Goal: Task Accomplishment & Management: Complete application form

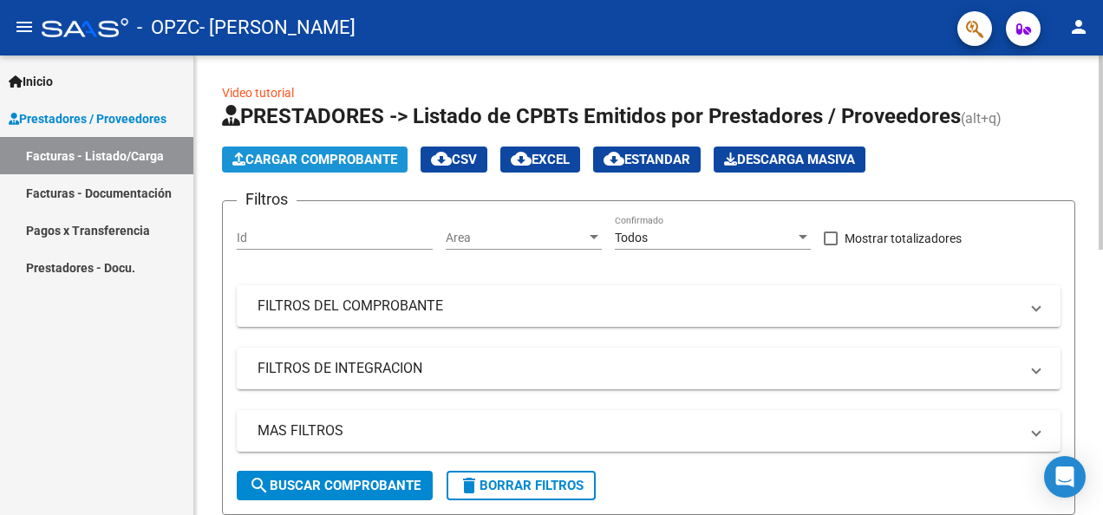
click at [322, 160] on span "Cargar Comprobante" at bounding box center [314, 160] width 165 height 16
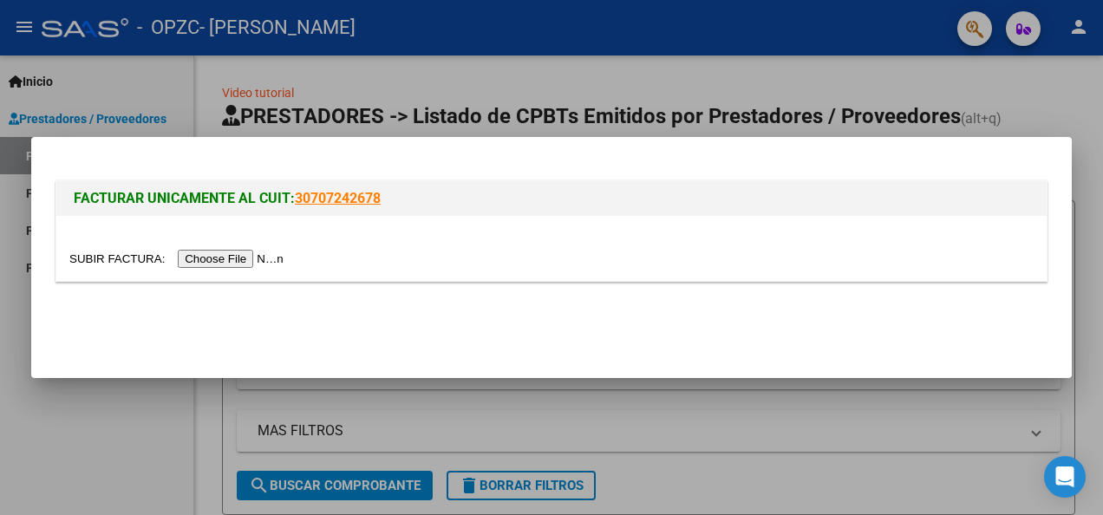
click at [240, 260] on input "file" at bounding box center [178, 259] width 219 height 18
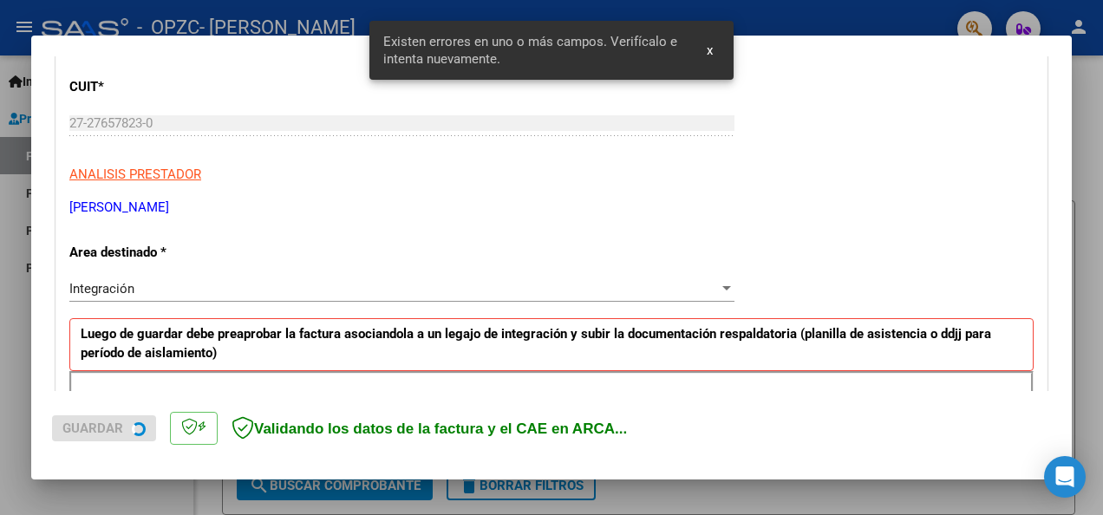
scroll to position [401, 0]
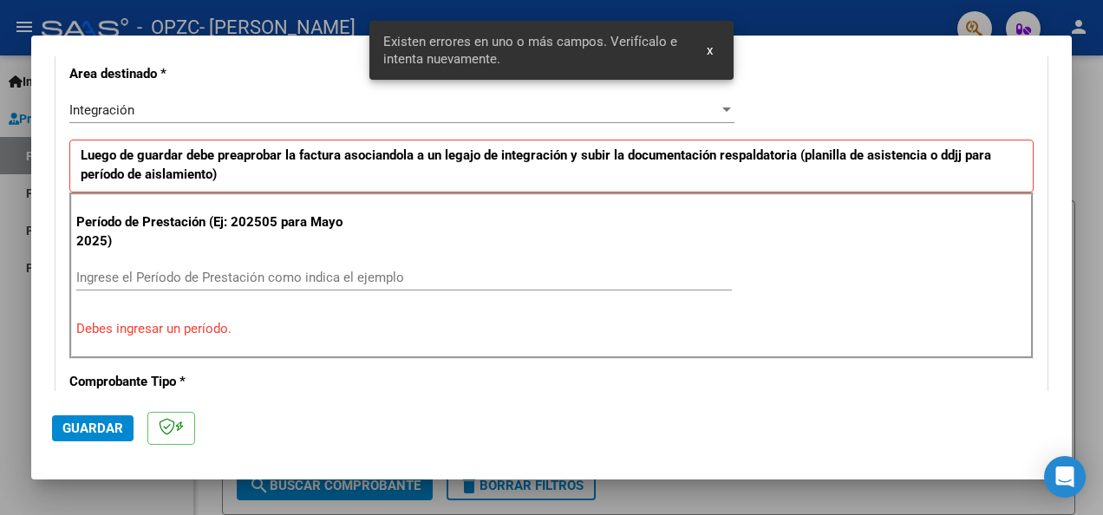
click at [251, 272] on input "Ingrese el Período de Prestación como indica el ejemplo" at bounding box center [404, 278] width 656 height 16
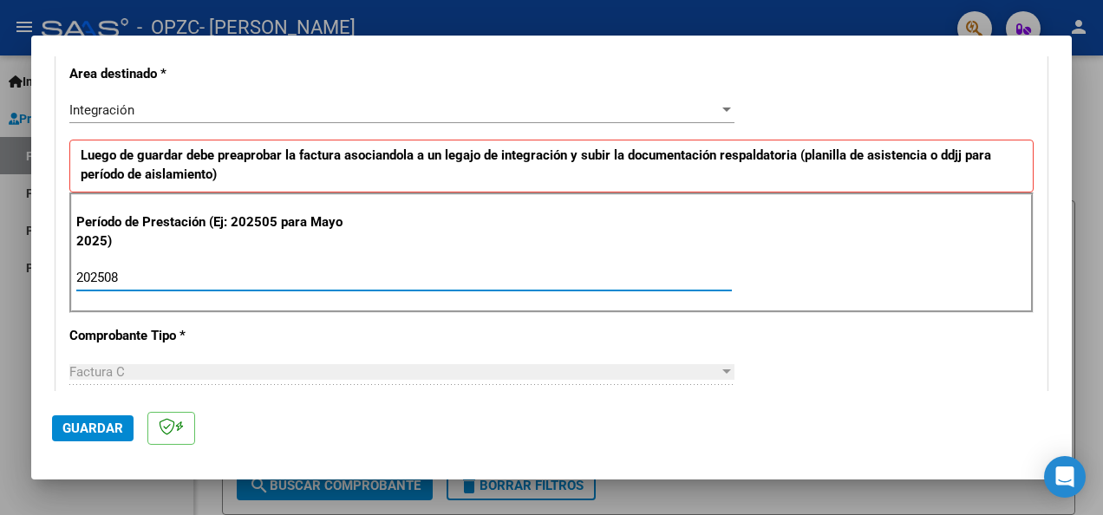
type input "202508"
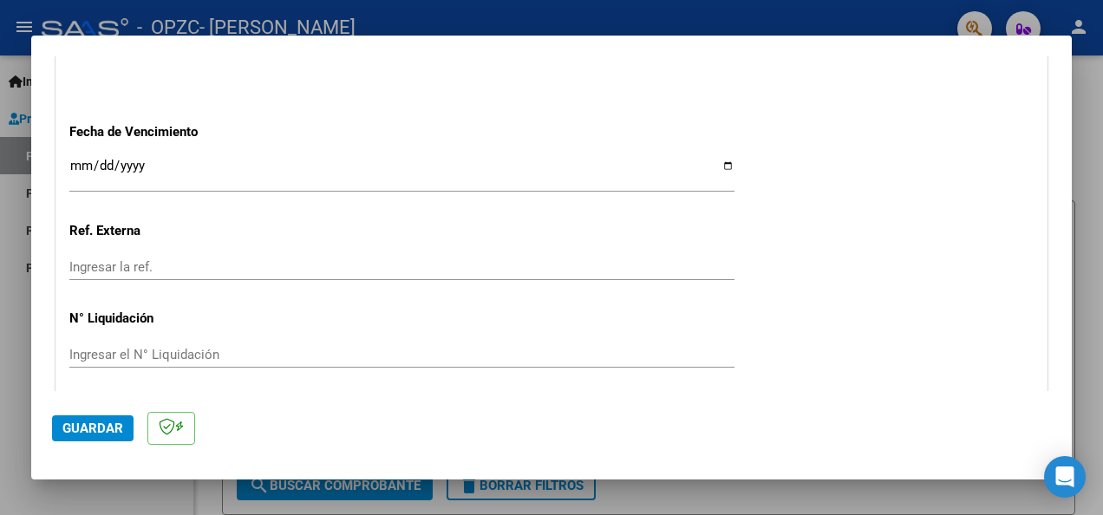
scroll to position [1181, 0]
click at [80, 159] on input "Ingresar la fecha" at bounding box center [401, 173] width 665 height 28
click at [101, 430] on span "Guardar" at bounding box center [92, 429] width 61 height 16
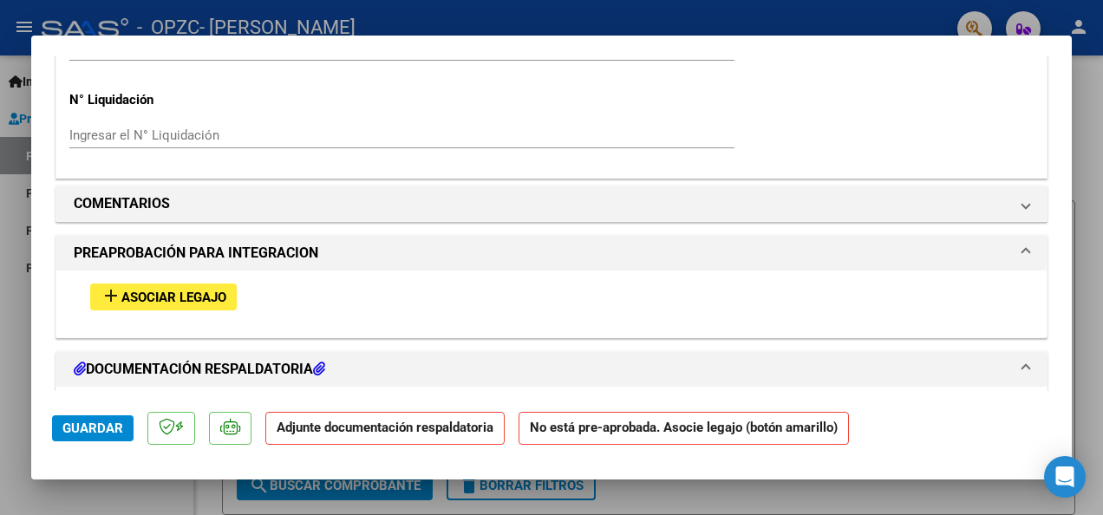
scroll to position [1474, 0]
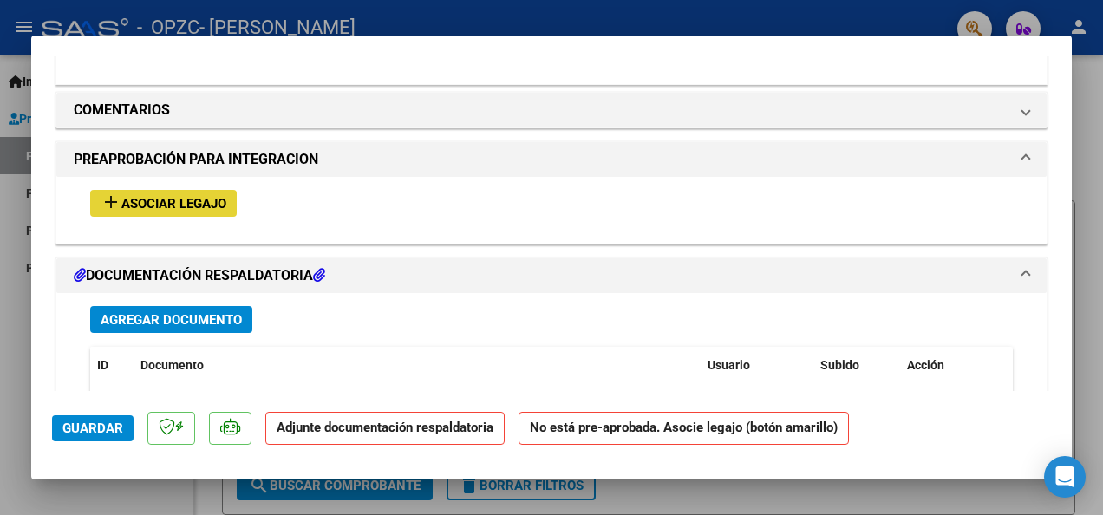
click at [220, 195] on span "add Asociar Legajo" at bounding box center [164, 203] width 126 height 16
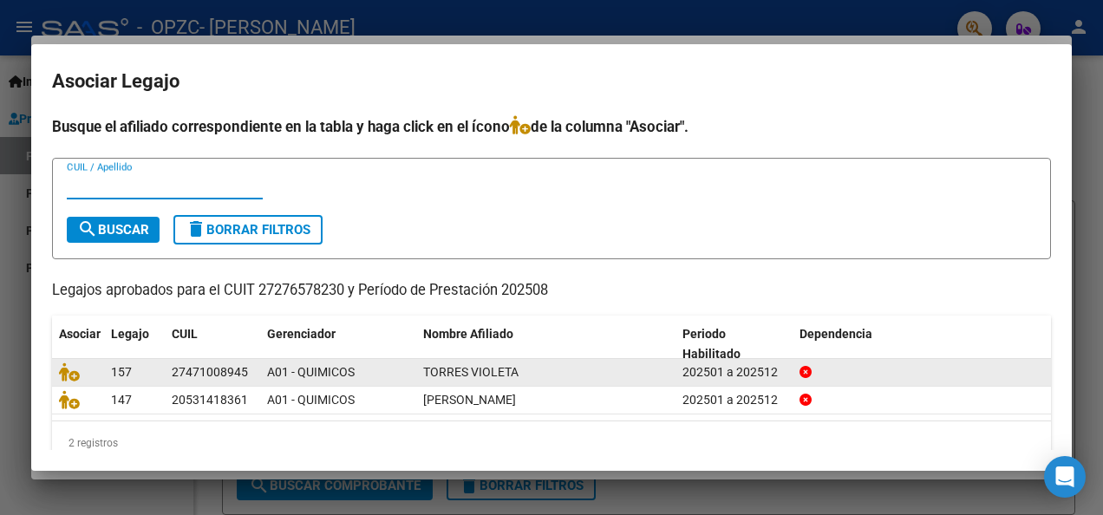
click at [192, 375] on div "27471008945" at bounding box center [210, 372] width 76 height 20
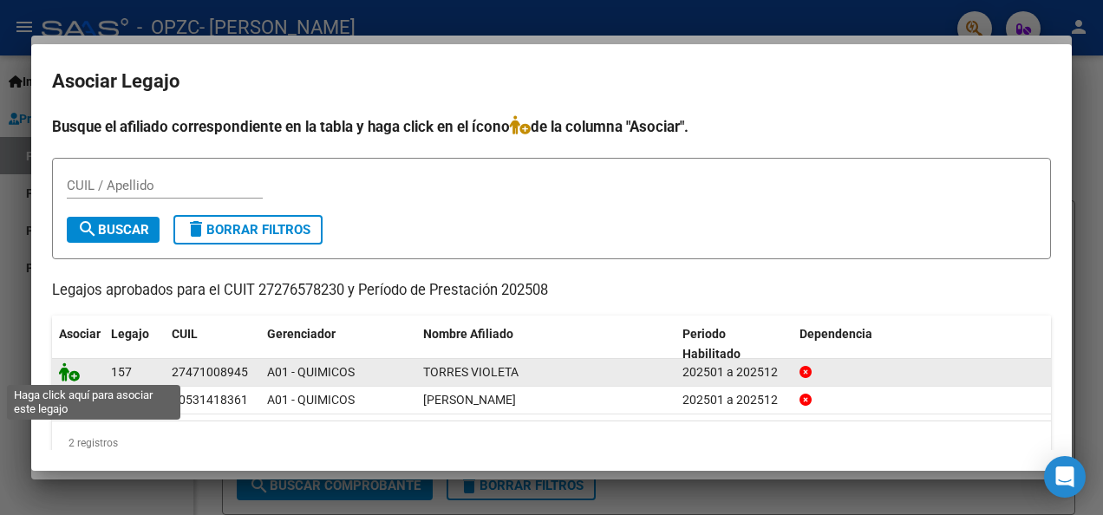
click at [63, 371] on icon at bounding box center [69, 371] width 21 height 19
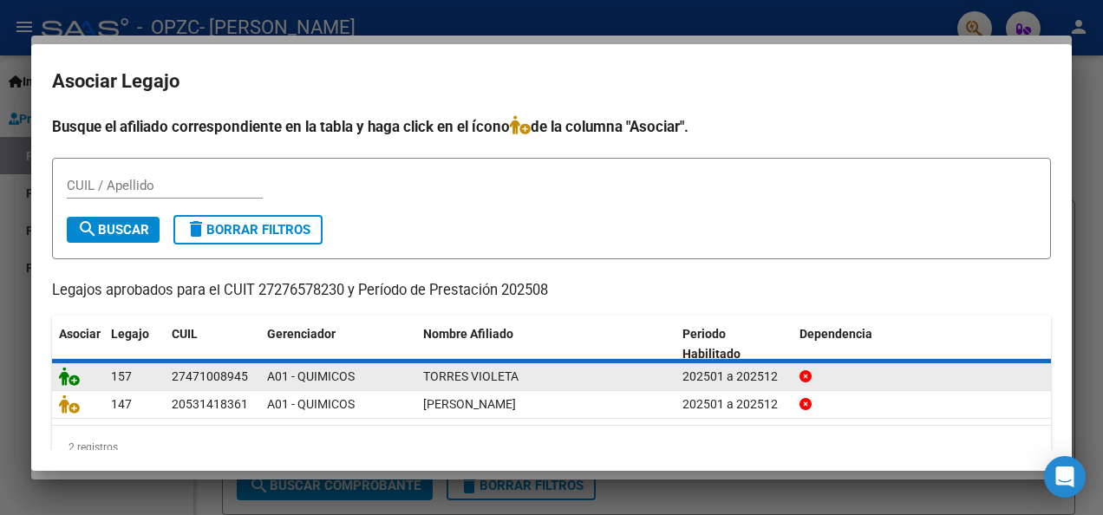
click at [63, 371] on icon at bounding box center [69, 376] width 21 height 19
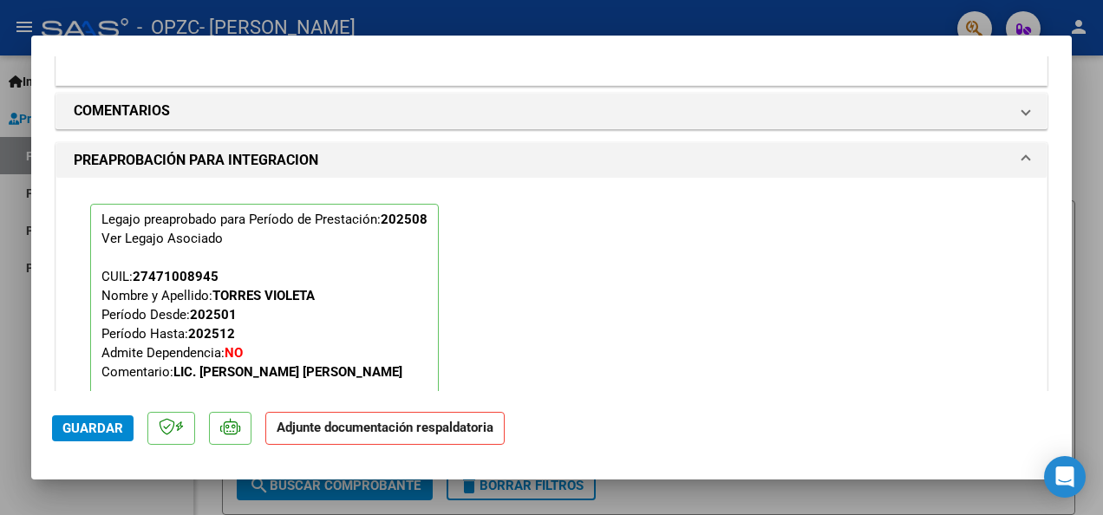
scroll to position [1779, 0]
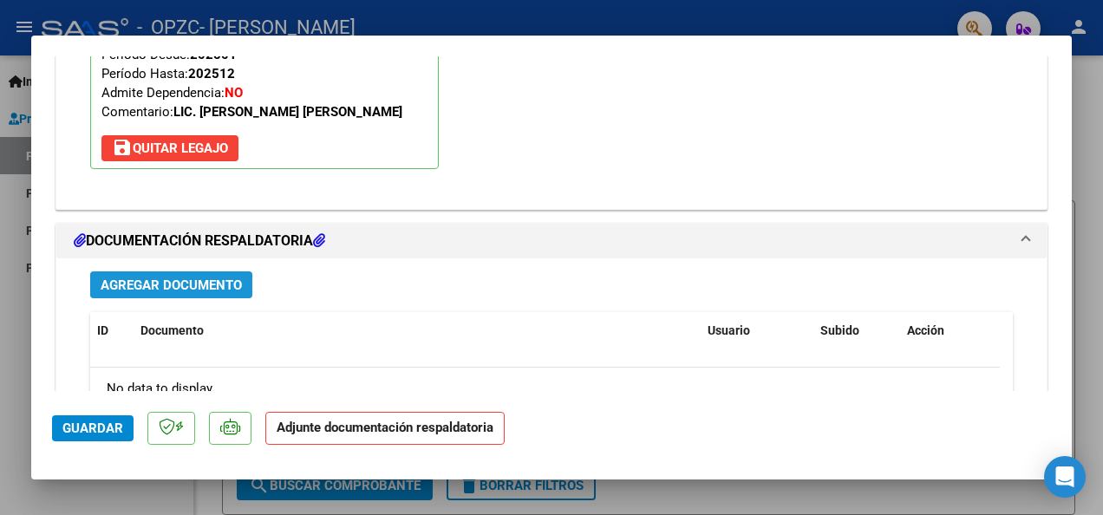
click at [203, 277] on span "Agregar Documento" at bounding box center [171, 285] width 141 height 16
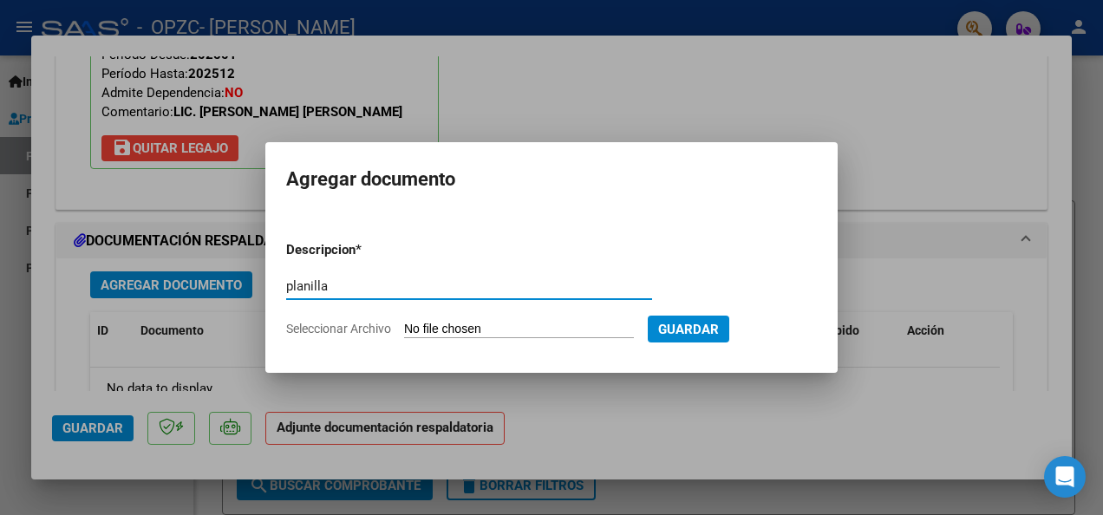
type input "planilla"
click at [531, 274] on div "planilla Escriba aquí una descripcion" at bounding box center [469, 286] width 366 height 26
click at [481, 326] on input "Seleccionar Archivo" at bounding box center [519, 330] width 230 height 16
type input "C:\fakepath\planilla Torres Violeta [DATE].pdf"
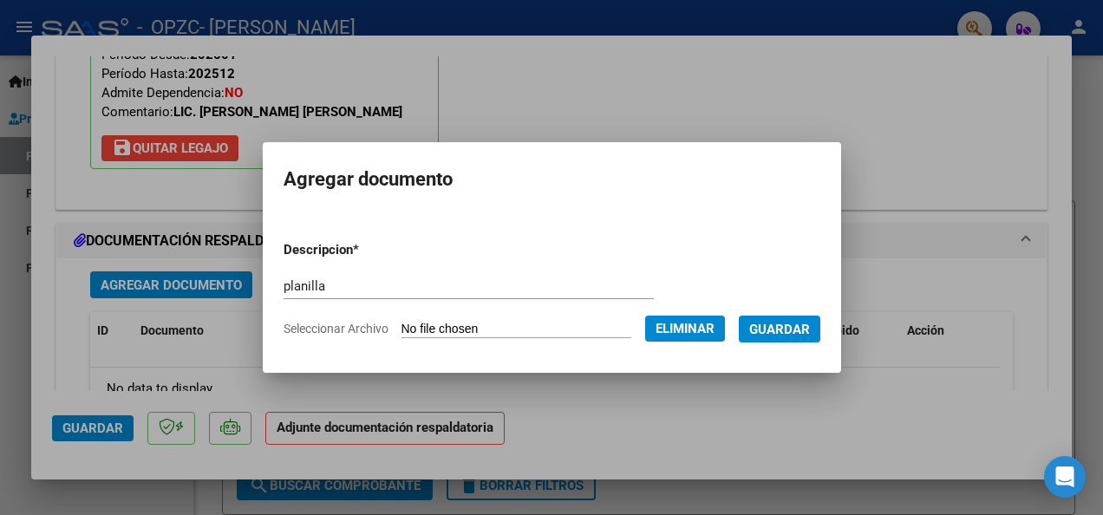
click at [786, 324] on span "Guardar" at bounding box center [779, 330] width 61 height 16
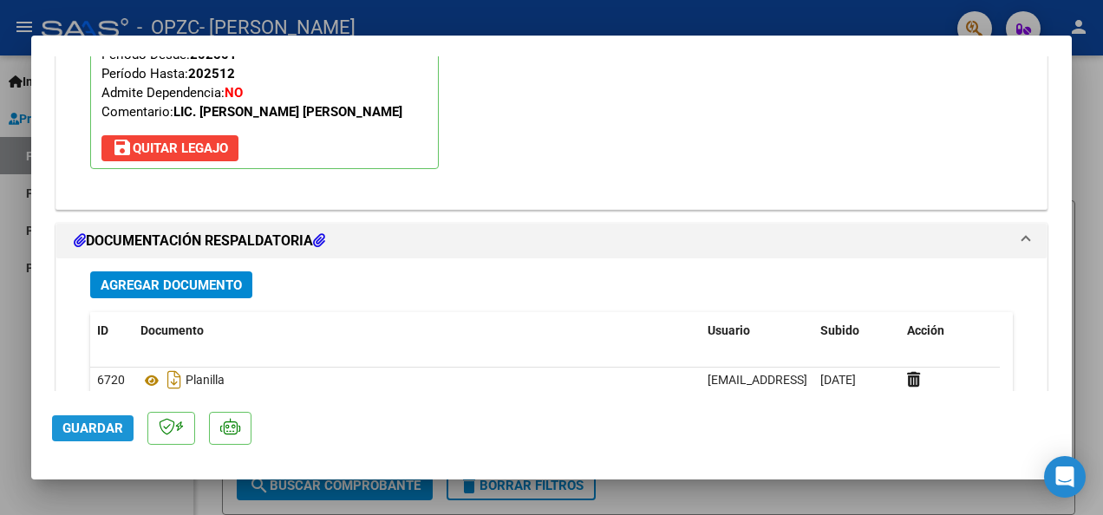
click at [100, 435] on span "Guardar" at bounding box center [92, 429] width 61 height 16
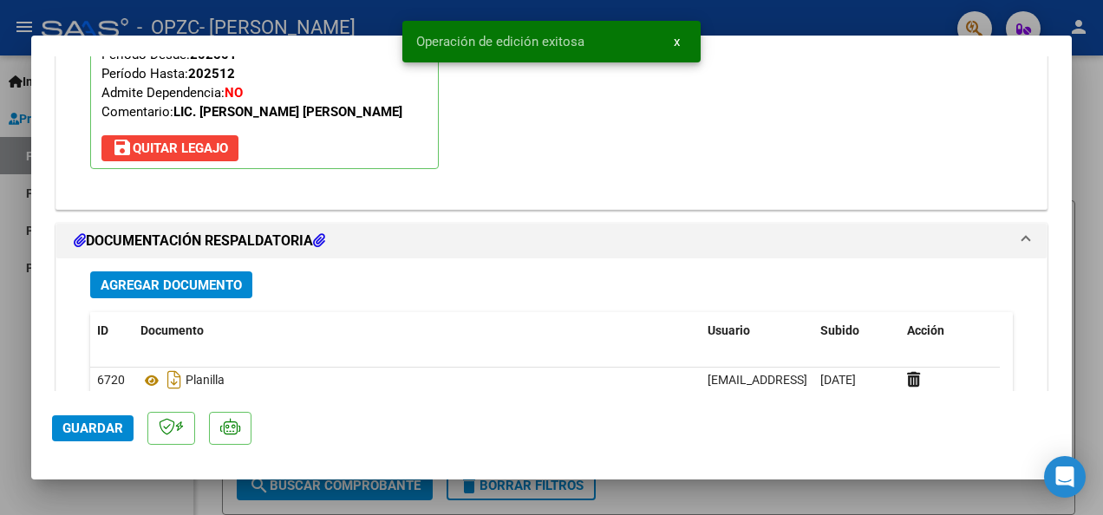
click at [118, 505] on div at bounding box center [551, 257] width 1103 height 515
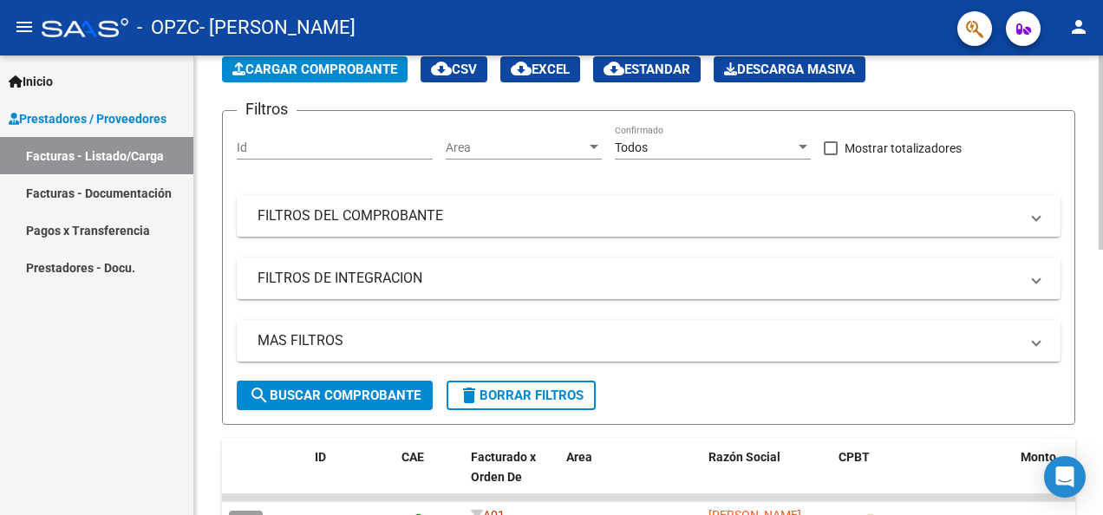
scroll to position [260, 0]
